Goal: Task Accomplishment & Management: Manage account settings

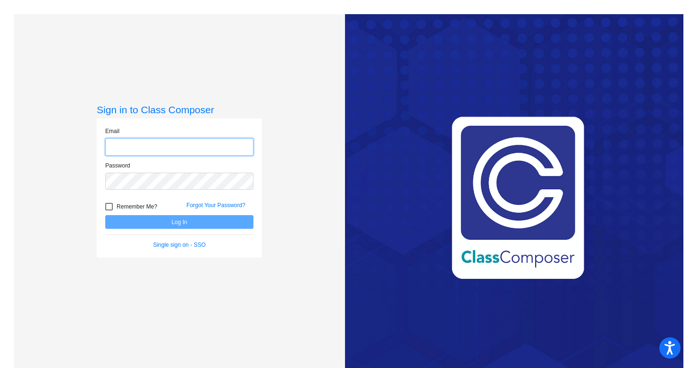
type input "[PERSON_NAME][EMAIL_ADDRESS][PERSON_NAME][DOMAIN_NAME]"
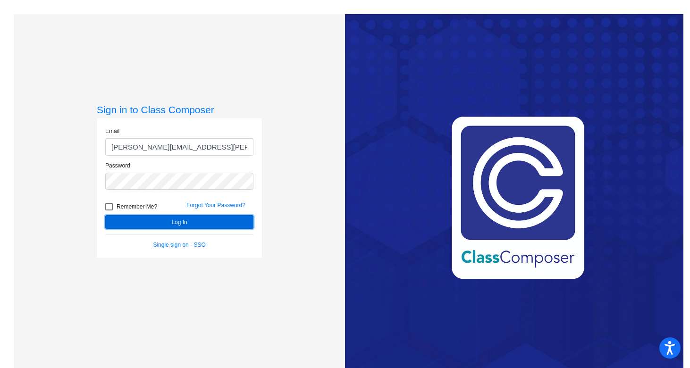
click at [227, 221] on button "Log In" at bounding box center [179, 222] width 148 height 14
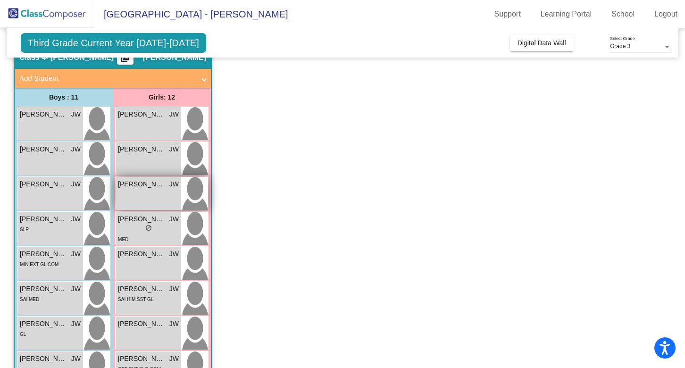
scroll to position [10, 0]
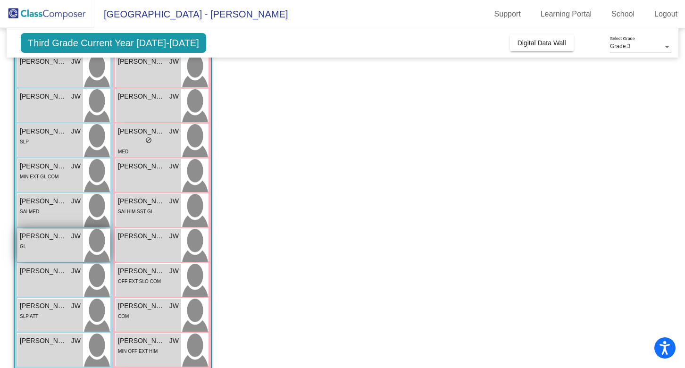
scroll to position [135, 0]
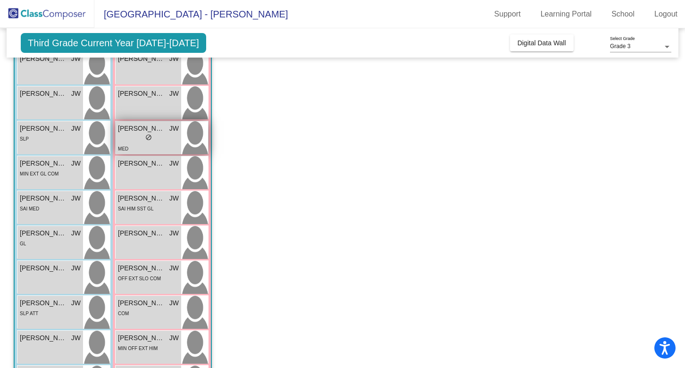
click at [200, 131] on img at bounding box center [194, 137] width 27 height 33
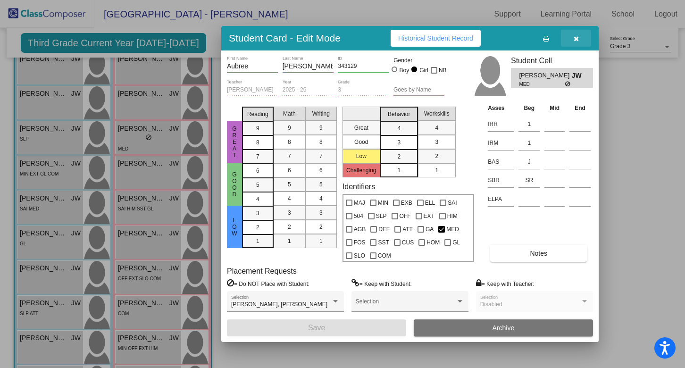
click at [578, 43] on button "button" at bounding box center [576, 38] width 30 height 17
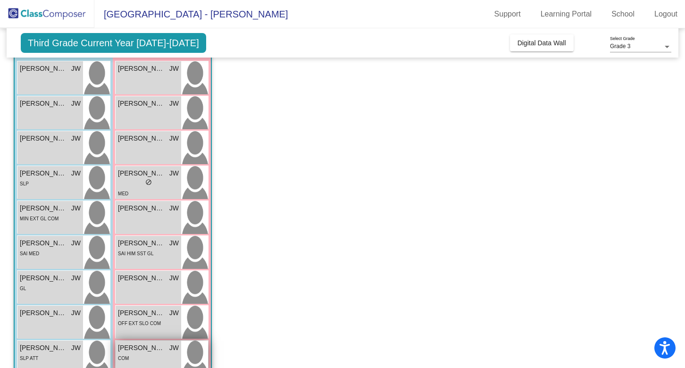
scroll to position [75, 0]
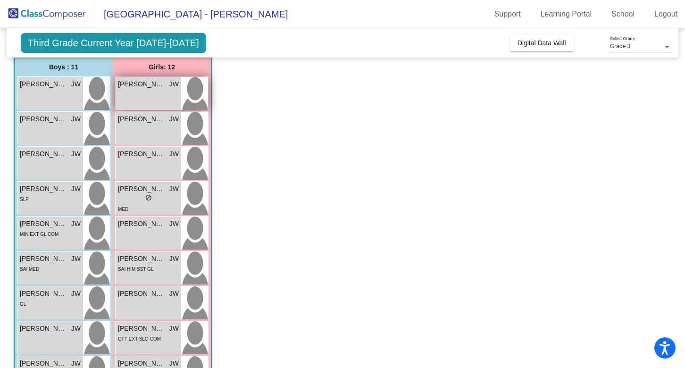
click at [195, 89] on img at bounding box center [194, 93] width 27 height 33
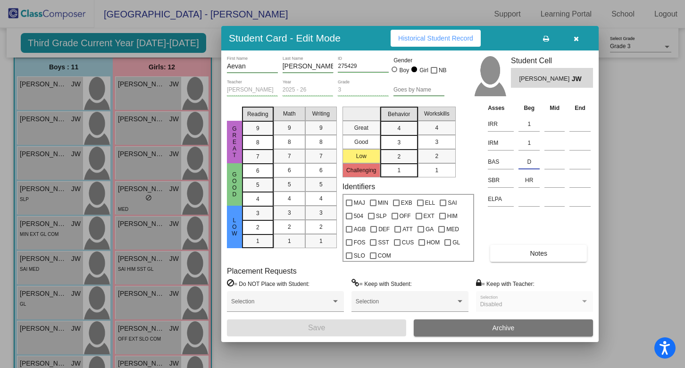
click at [533, 160] on input "D" at bounding box center [529, 162] width 21 height 14
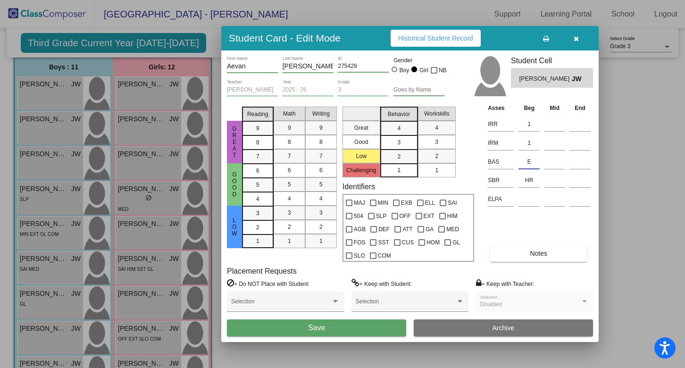
type input "E"
click at [318, 326] on span "Save" at bounding box center [316, 328] width 17 height 8
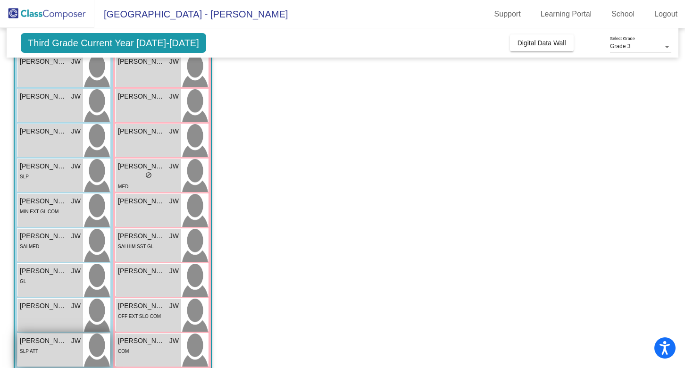
scroll to position [84, 0]
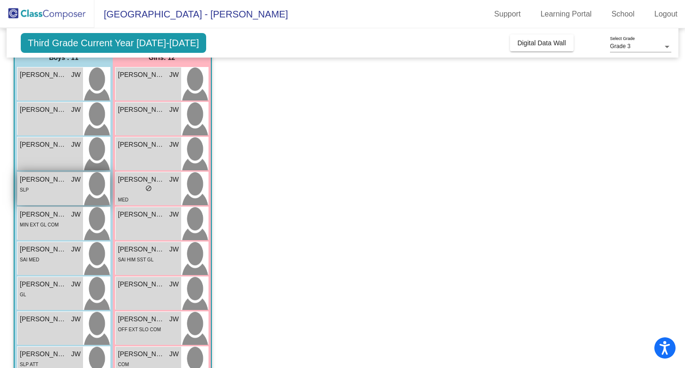
click at [100, 187] on img at bounding box center [96, 188] width 27 height 33
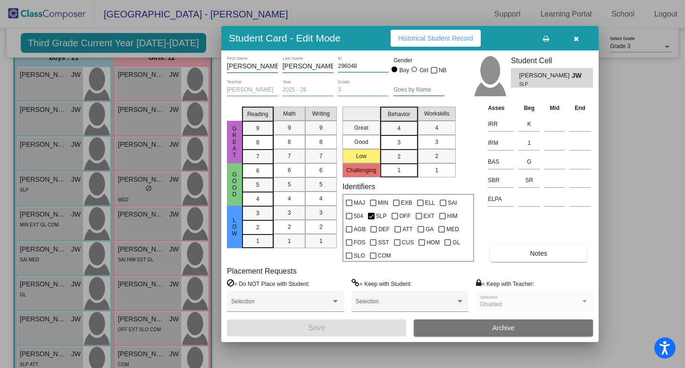
click at [579, 41] on button "button" at bounding box center [576, 38] width 30 height 17
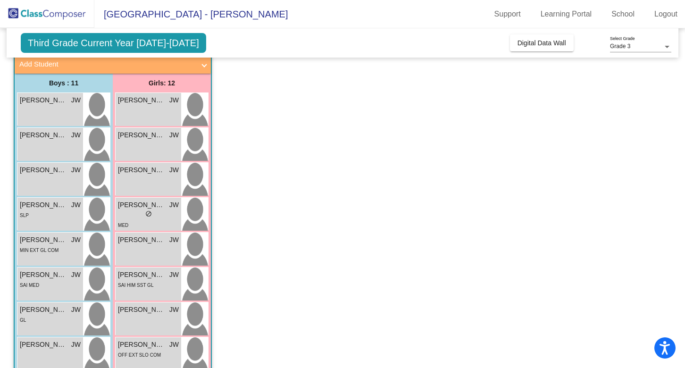
scroll to position [0, 0]
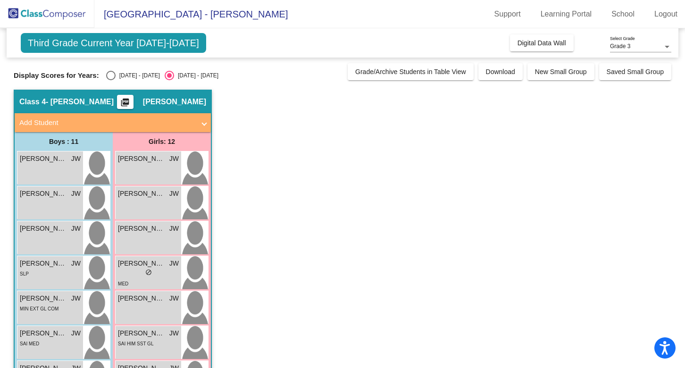
click at [178, 123] on mat-panel-title "Add Student" at bounding box center [107, 123] width 176 height 11
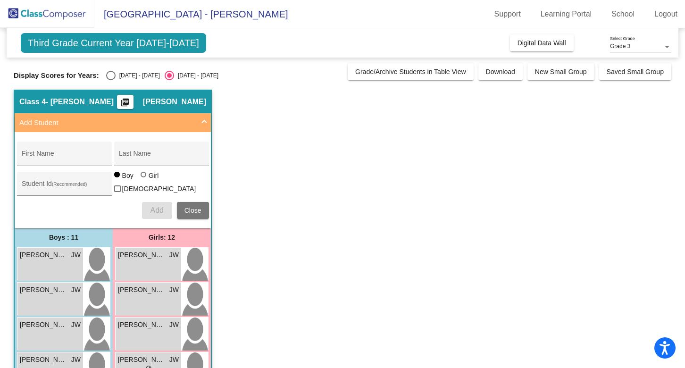
click at [179, 118] on mat-panel-title "Add Student" at bounding box center [107, 123] width 176 height 11
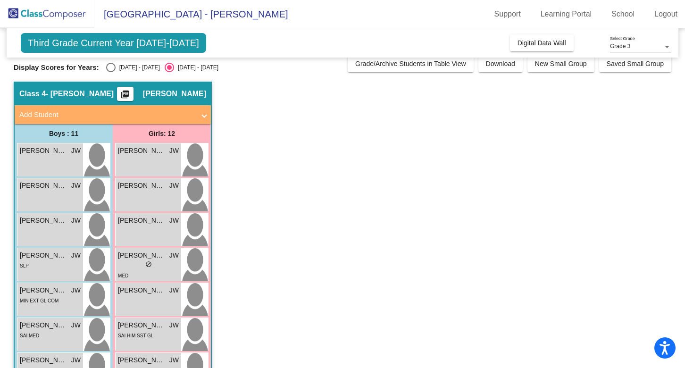
scroll to position [8, 0]
click at [200, 114] on span "Add Student" at bounding box center [110, 114] width 183 height 11
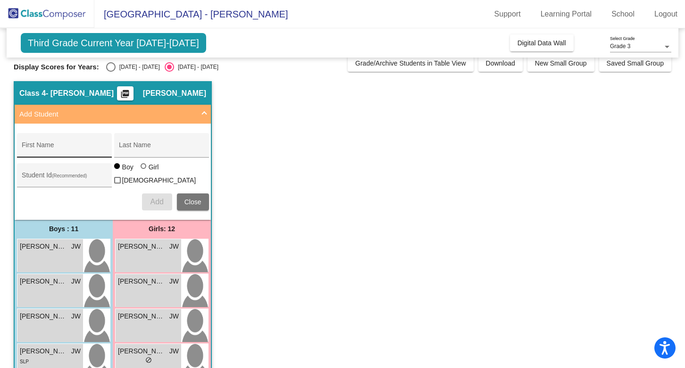
click at [66, 139] on div "First Name" at bounding box center [64, 147] width 85 height 19
type input "Malakai"
click at [138, 140] on div "Last Name" at bounding box center [161, 147] width 85 height 19
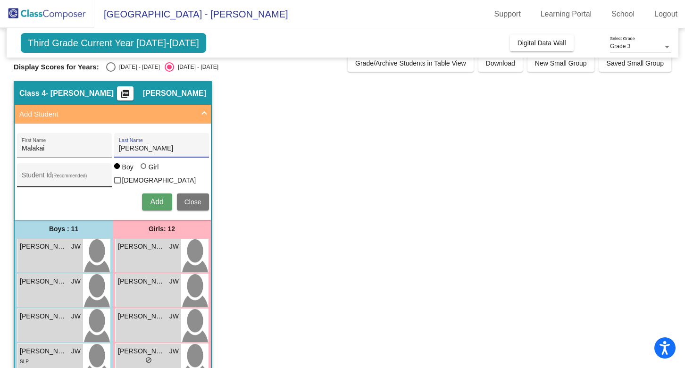
type input "Vargas"
click at [80, 176] on input "Student Id (Recommended)" at bounding box center [64, 179] width 85 height 8
click at [156, 199] on span "Add" at bounding box center [157, 202] width 13 height 8
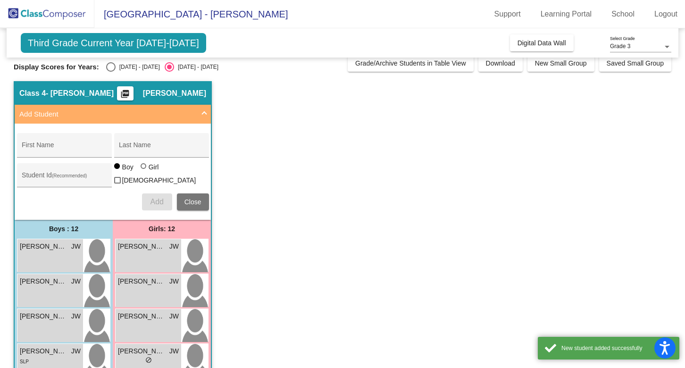
click at [205, 108] on mat-expansion-panel-header "Add Student" at bounding box center [113, 114] width 196 height 19
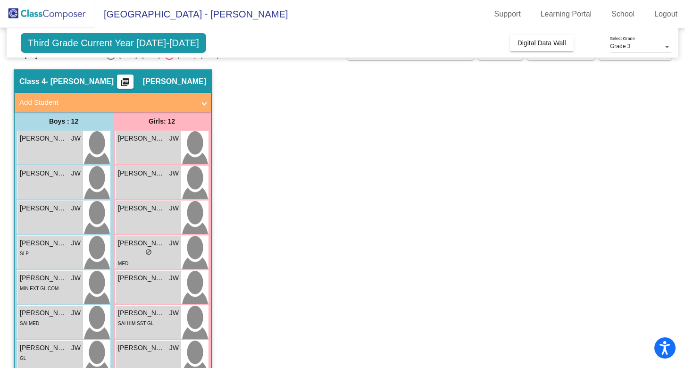
scroll to position [11, 0]
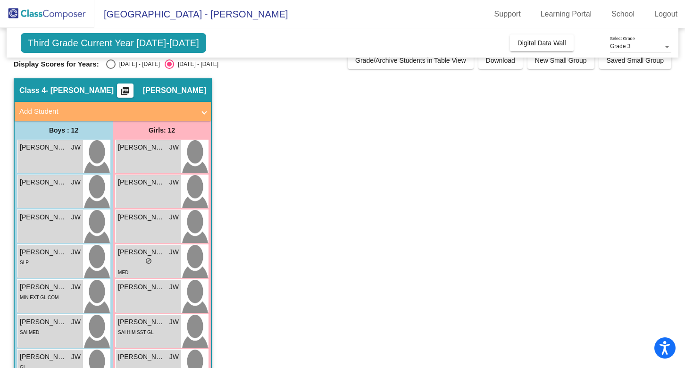
click at [173, 105] on mat-expansion-panel-header "Add Student" at bounding box center [113, 111] width 196 height 19
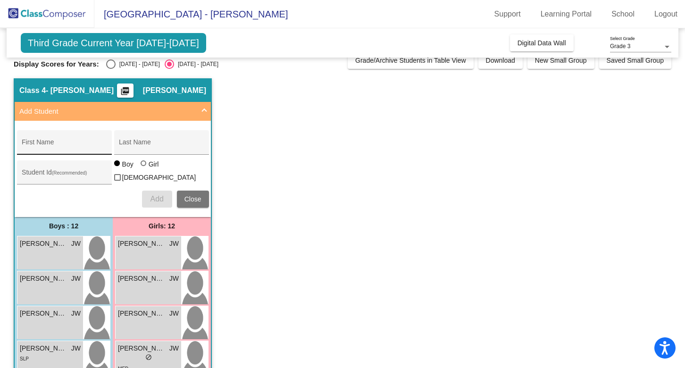
click at [83, 142] on div "First Name" at bounding box center [64, 144] width 85 height 19
type input "Haven"
click at [168, 142] on input "Last Name" at bounding box center [161, 146] width 85 height 8
type input "Leyva"
click at [158, 196] on span "Add" at bounding box center [157, 199] width 13 height 8
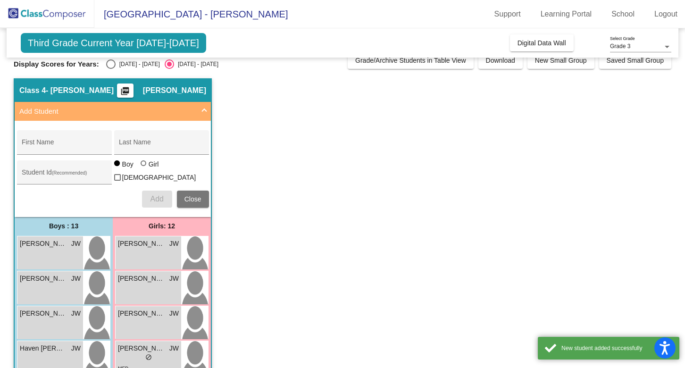
click at [200, 108] on span "Add Student" at bounding box center [110, 111] width 183 height 11
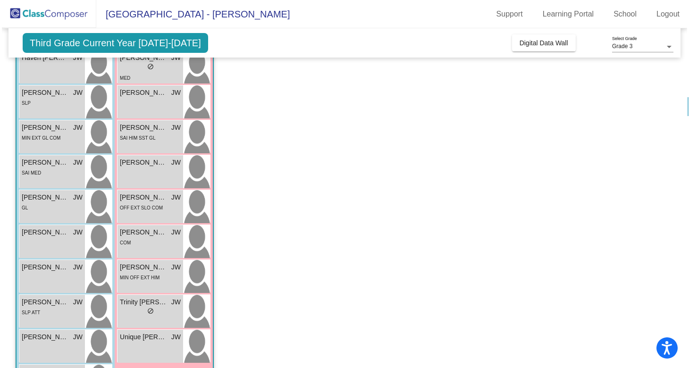
scroll to position [252, 0]
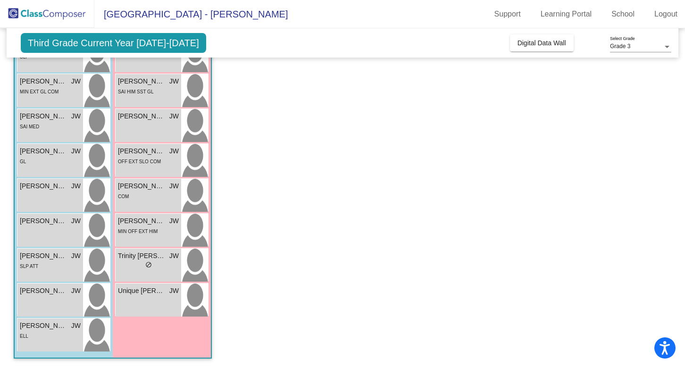
click at [622, 110] on app-classroom "Class 4 - Weedon picture_as_pdf Jessica Weedon Add Student First Name Last Name…" at bounding box center [343, 103] width 658 height 531
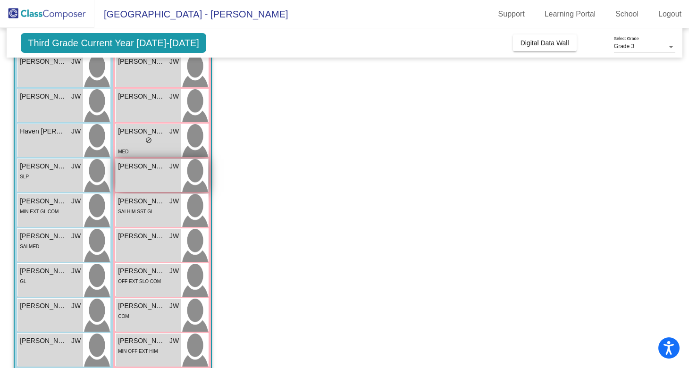
scroll to position [131, 0]
click at [190, 180] on img at bounding box center [194, 176] width 27 height 33
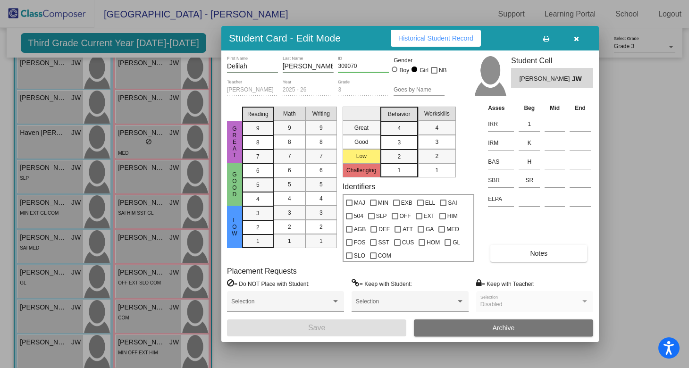
click at [579, 38] on button "button" at bounding box center [576, 38] width 30 height 17
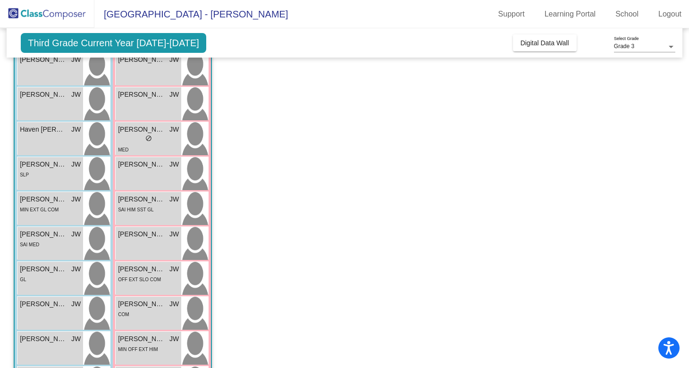
scroll to position [134, 0]
